Goal: Unclear

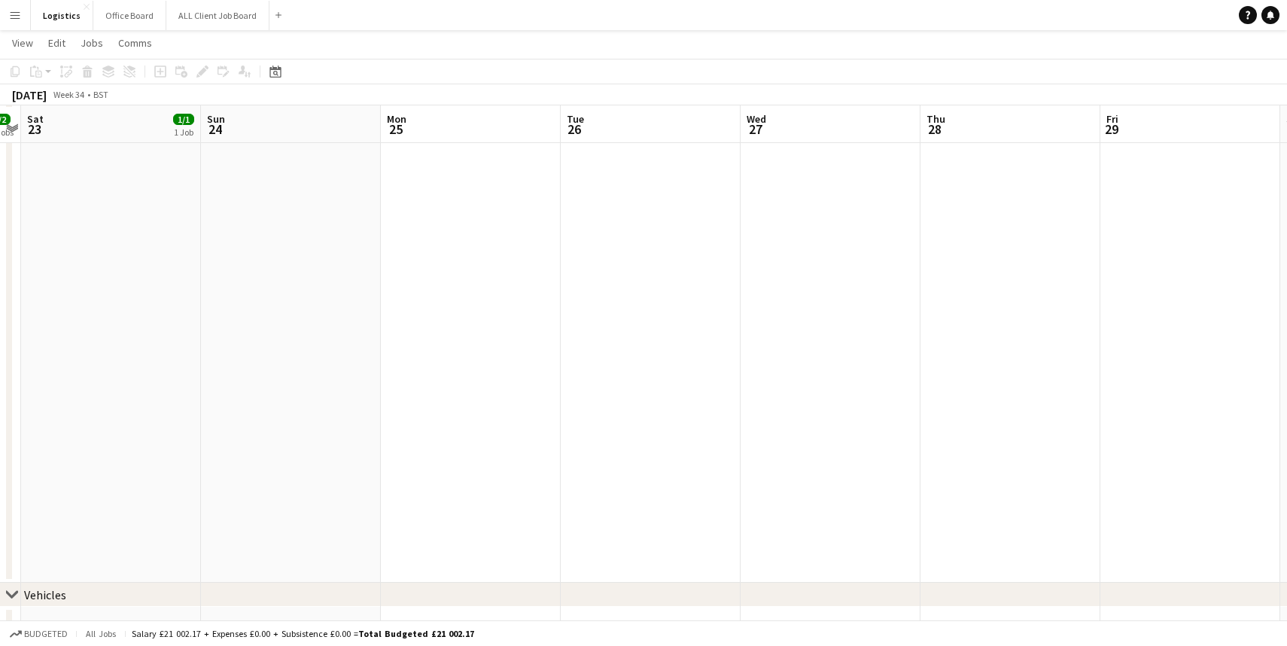
scroll to position [504, 0]
